Goal: Transaction & Acquisition: Download file/media

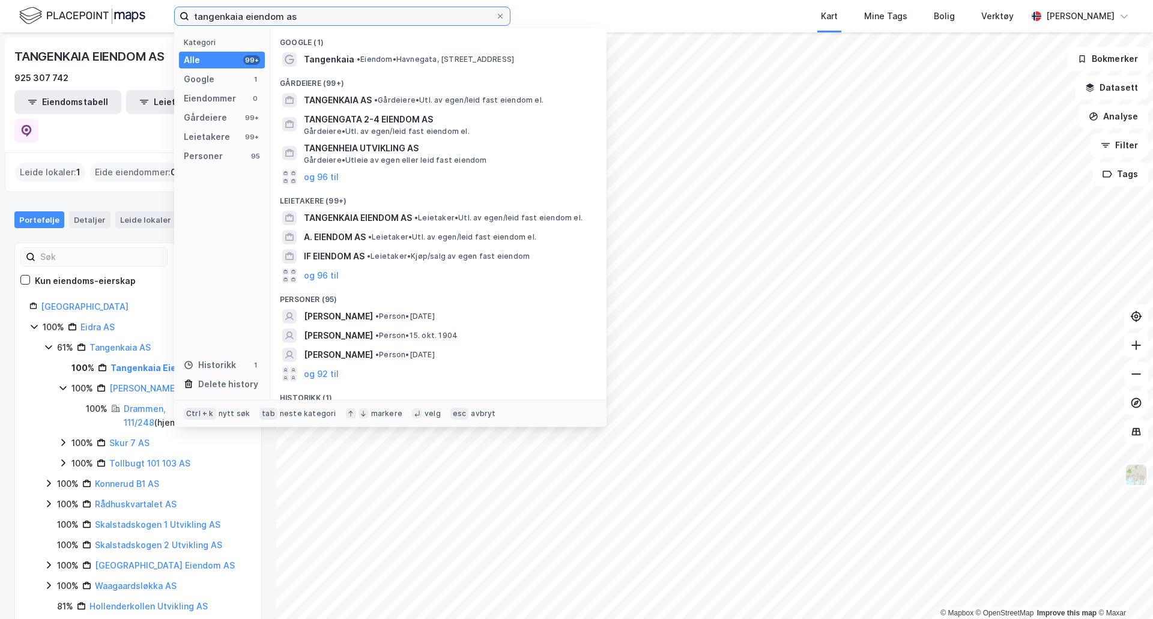
click at [277, 16] on input "tangenkaia eiendom as" at bounding box center [342, 16] width 306 height 18
drag, startPoint x: 300, startPoint y: 16, endPoint x: 137, endPoint y: -2, distance: 163.8
click at [137, 0] on html "tangenkaia eiendom as Kategori Alle 99+ Google 1 Eiendommer 0 Gårdeiere 99+ Lei…" at bounding box center [576, 309] width 1153 height 619
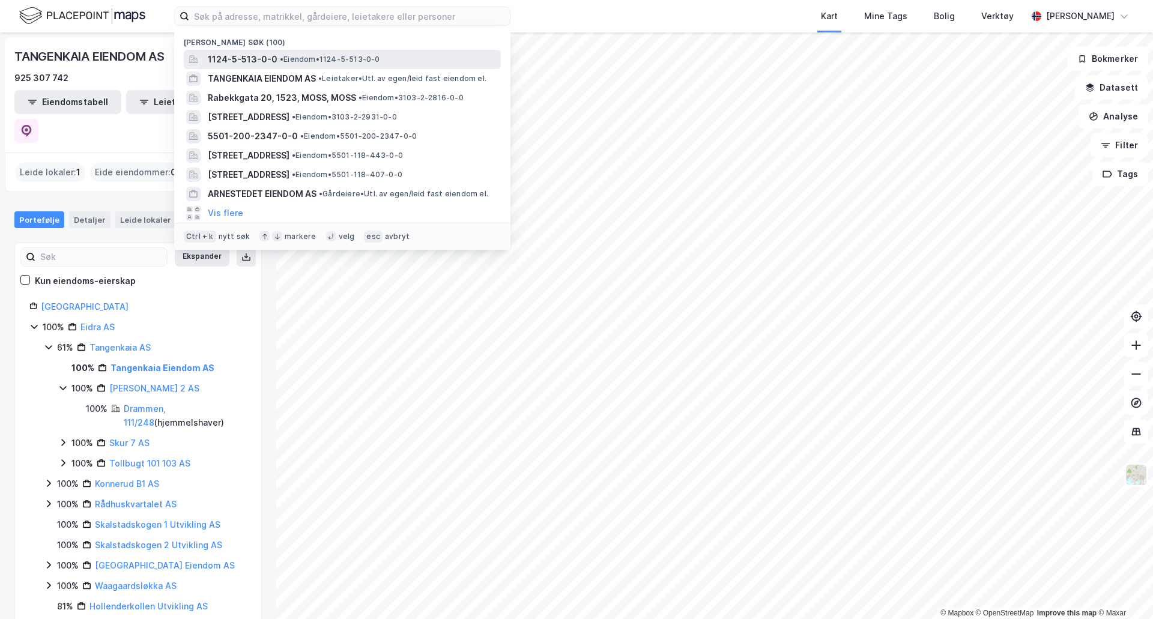
click at [259, 56] on span "1124-5-513-0-0" at bounding box center [243, 59] width 70 height 14
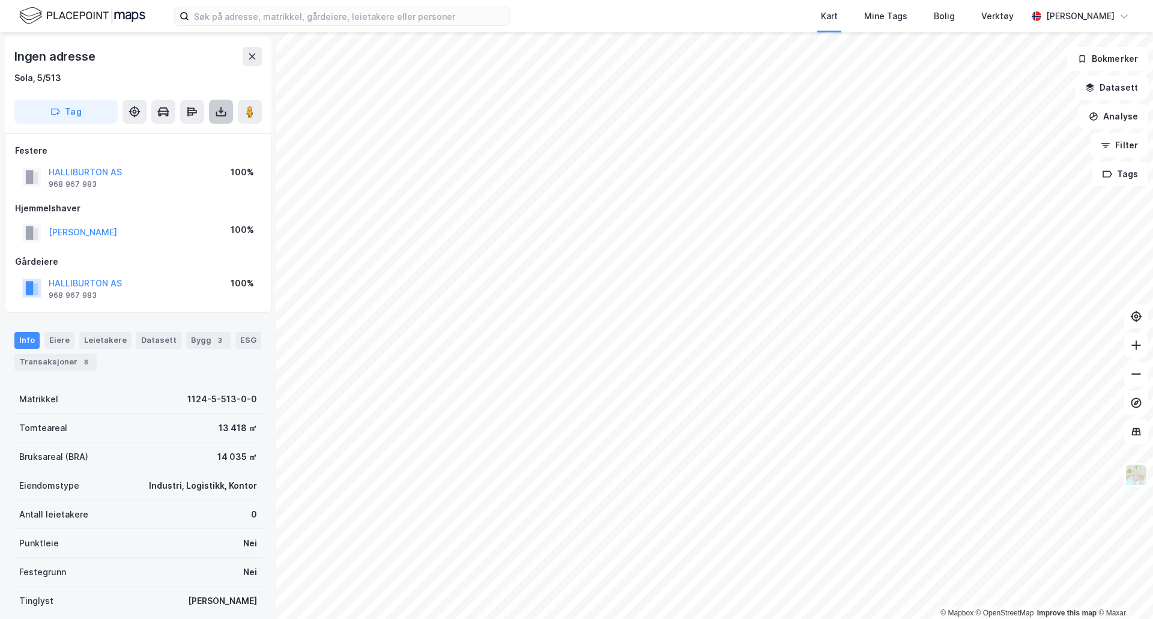
click at [223, 121] on button at bounding box center [221, 112] width 24 height 24
click at [212, 130] on div "Last ned grunnbok" at bounding box center [169, 135] width 128 height 19
